Goal: Information Seeking & Learning: Learn about a topic

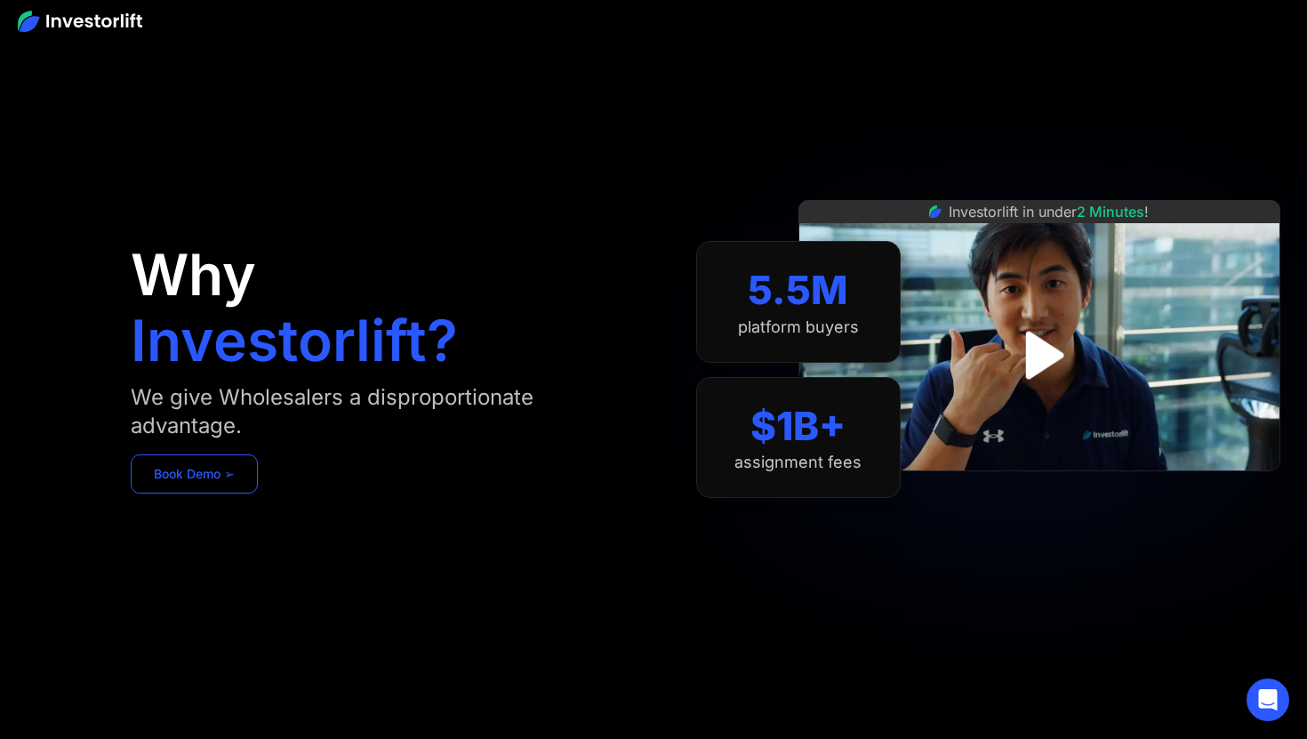
click at [225, 482] on link "Book Demo ➢" at bounding box center [194, 473] width 127 height 39
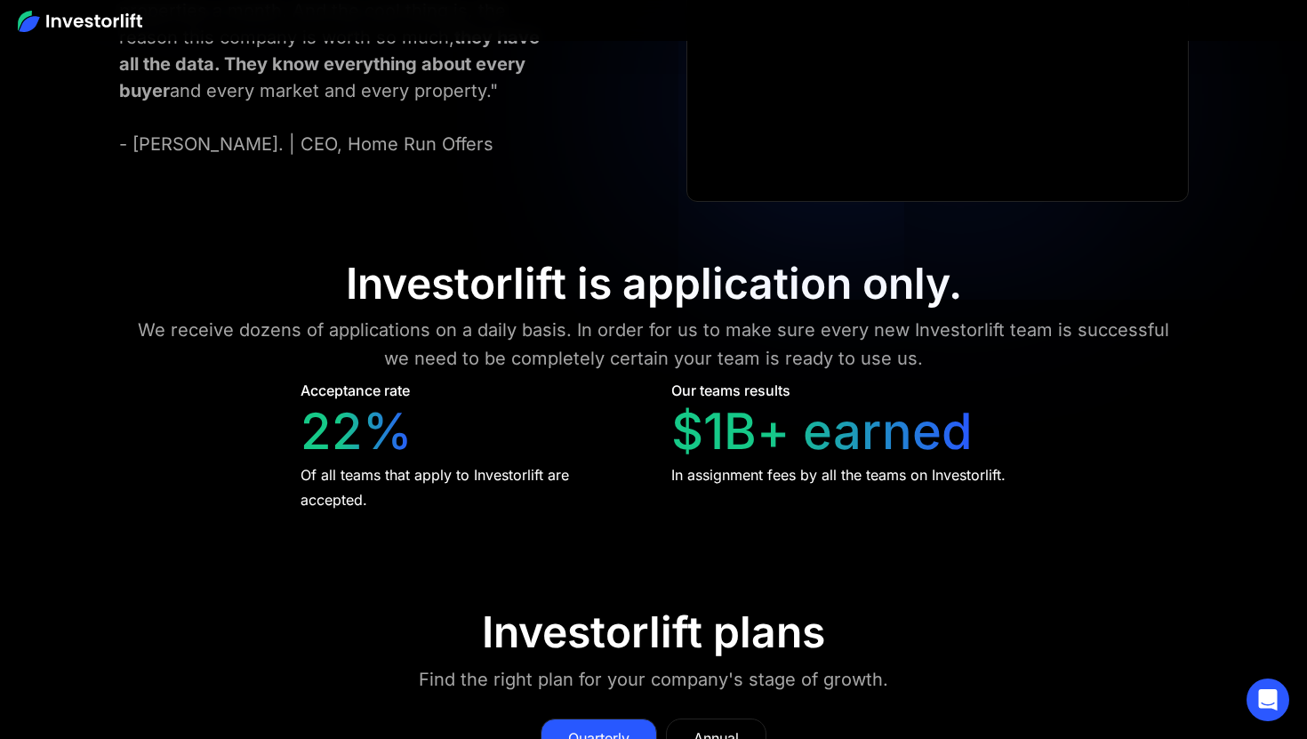
scroll to position [7378, 0]
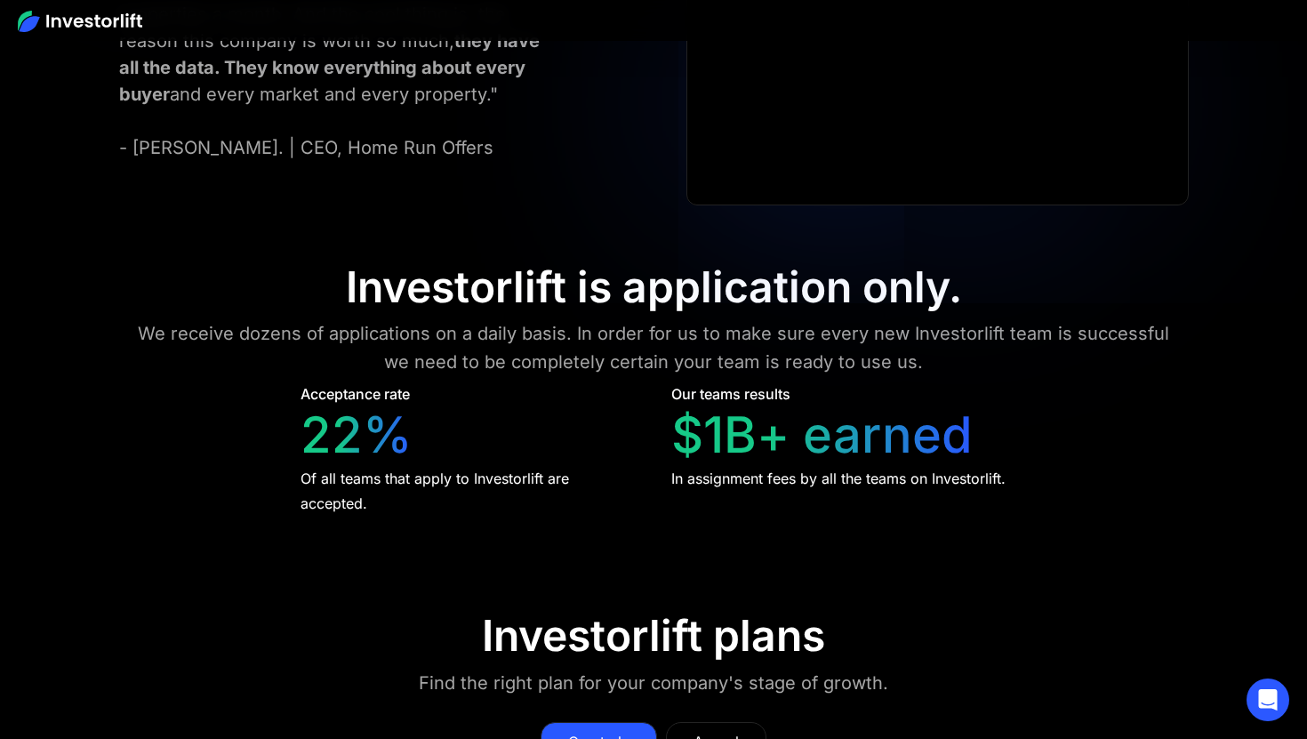
click at [719, 731] on div "Annual" at bounding box center [716, 741] width 45 height 21
click at [627, 731] on div "Quarterly" at bounding box center [598, 741] width 61 height 21
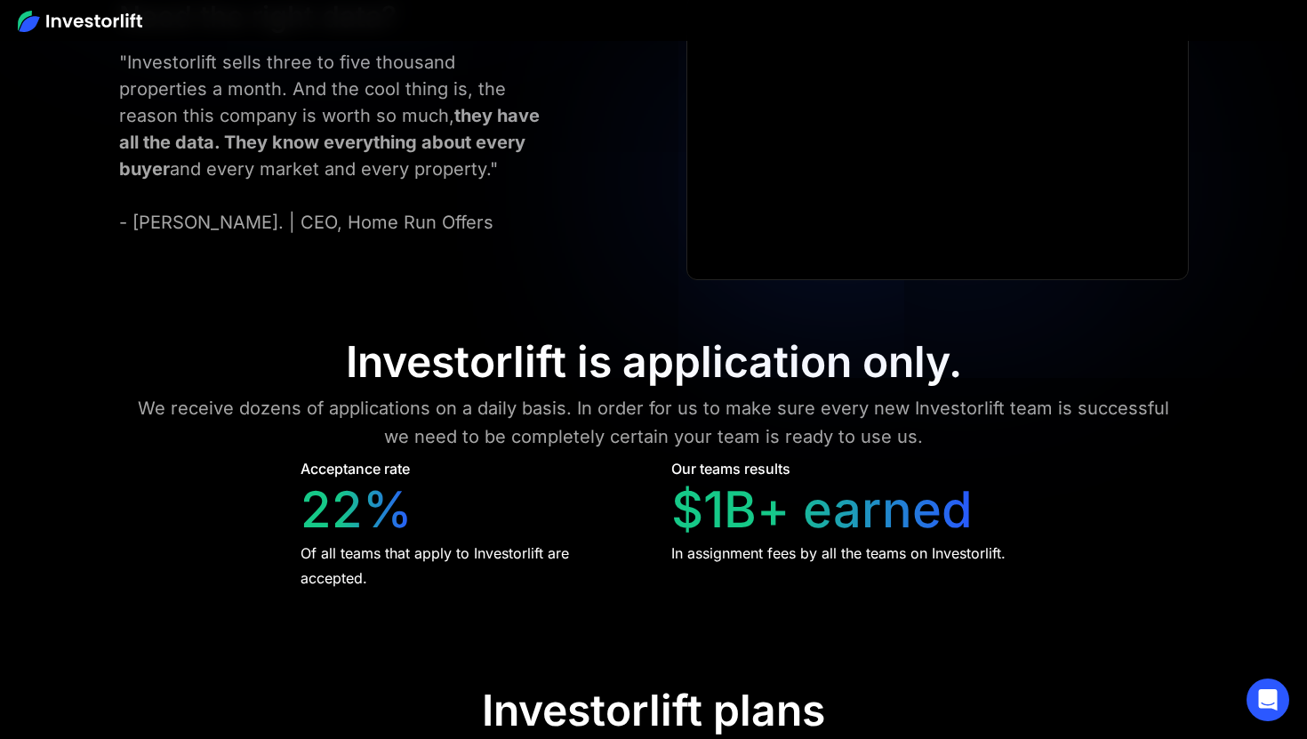
scroll to position [7306, 0]
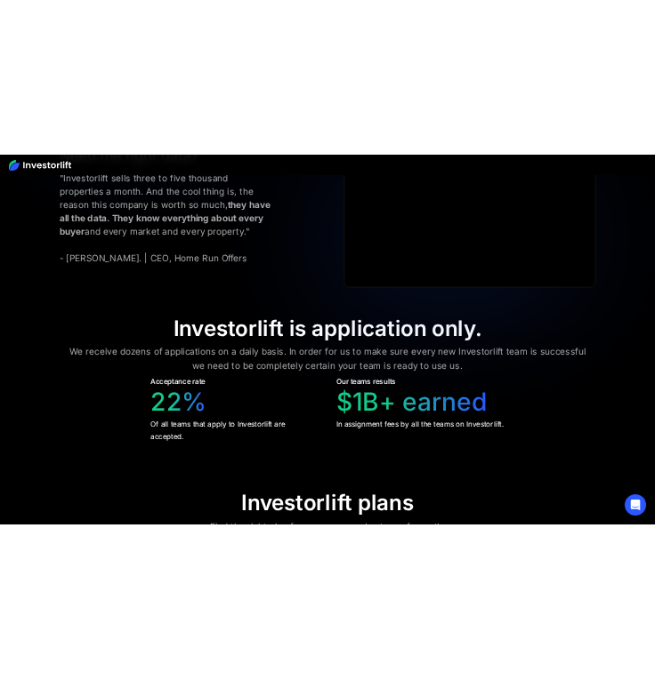
scroll to position [7452, 0]
